Goal: Find specific page/section: Find specific page/section

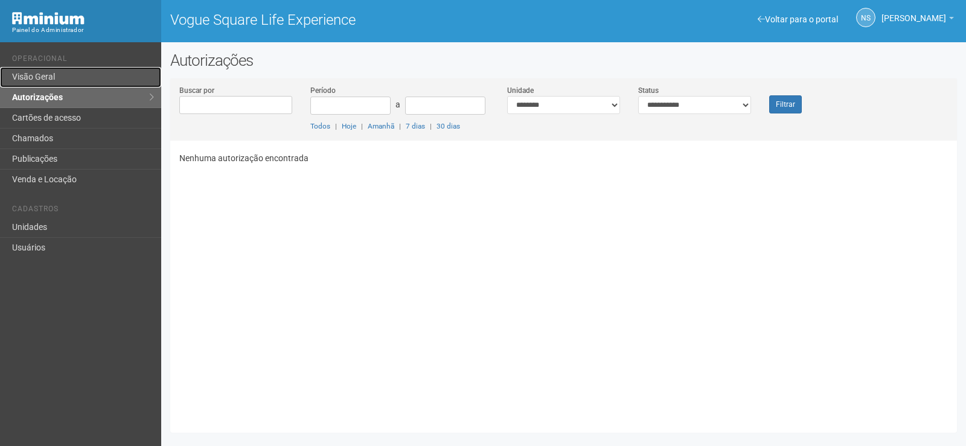
click at [58, 69] on link "Visão Geral" at bounding box center [80, 77] width 161 height 21
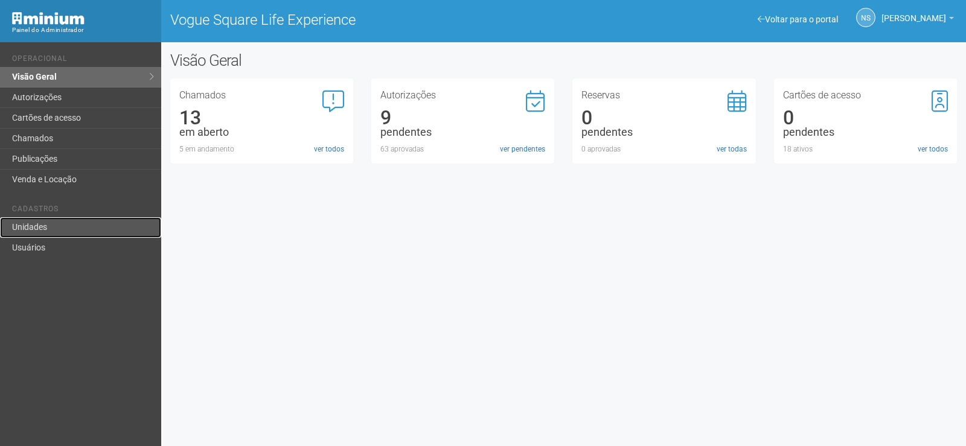
click at [62, 226] on link "Unidades" at bounding box center [80, 227] width 161 height 21
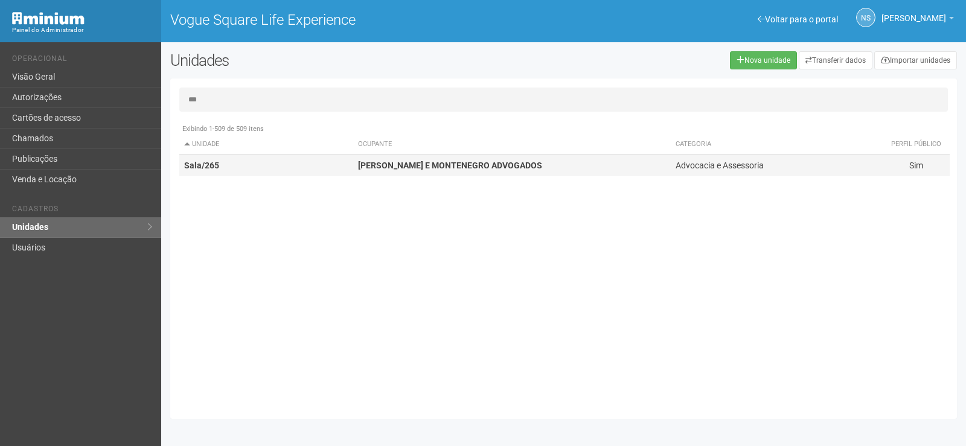
type input "***"
click at [469, 162] on strong "CARVALHO DE SÁ E MONTENEGRO ADVOGADOS" at bounding box center [450, 166] width 184 height 10
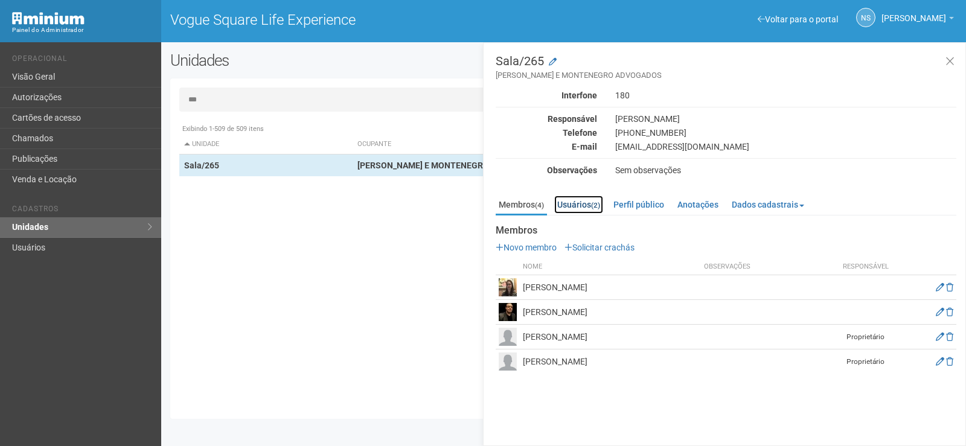
click at [580, 205] on link "Usuários (2)" at bounding box center [578, 205] width 49 height 18
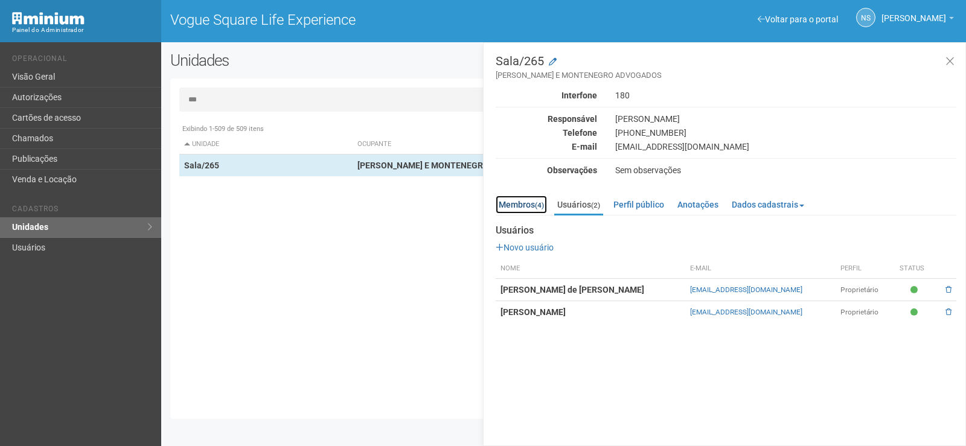
click at [518, 211] on link "Membros (4)" at bounding box center [521, 205] width 51 height 18
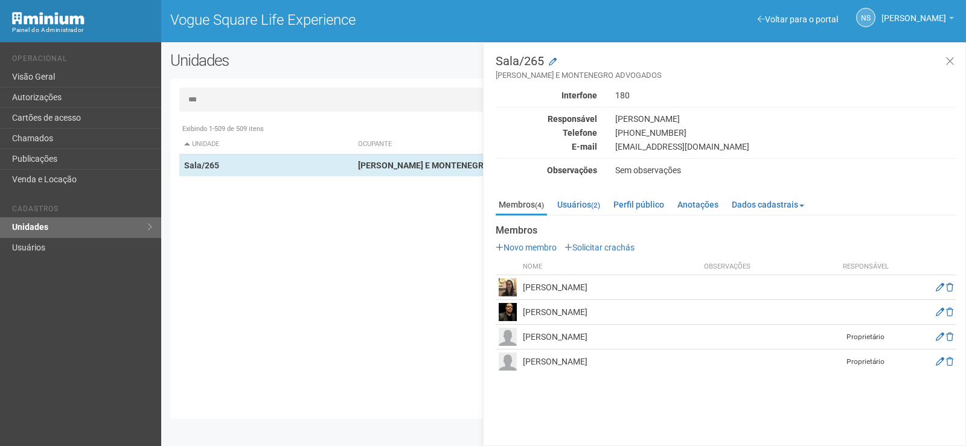
click at [382, 234] on div "Exibindo 1-509 de 509 itens Unidade Ocupante Categoria Perfil público Loja/101 …" at bounding box center [568, 264] width 778 height 292
click at [954, 66] on icon at bounding box center [950, 62] width 9 height 12
